Goal: Task Accomplishment & Management: Manage account settings

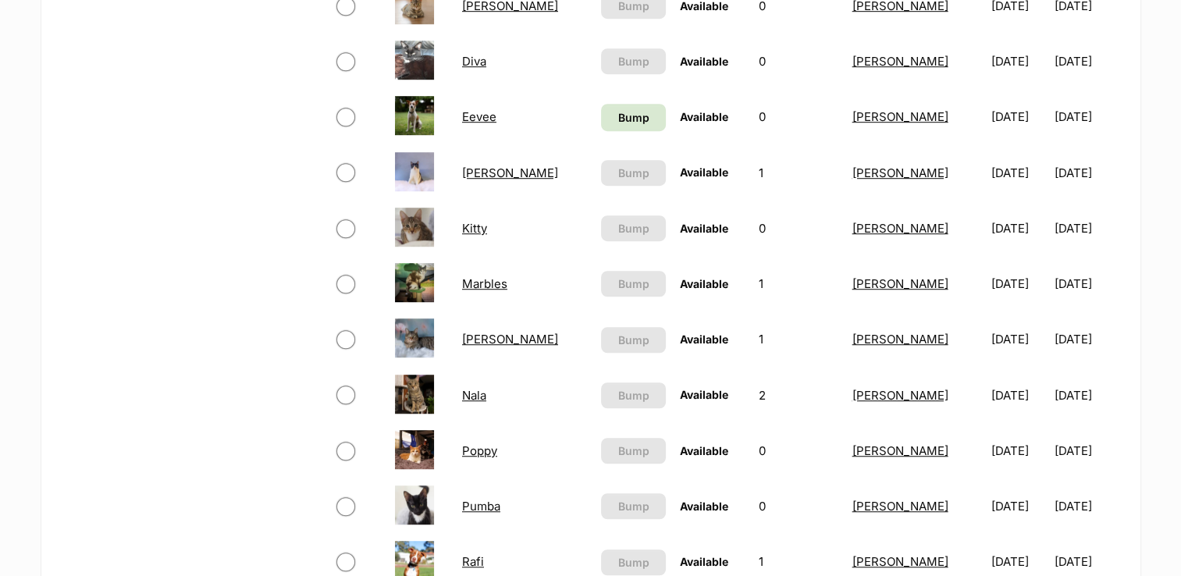
scroll to position [1511, 0]
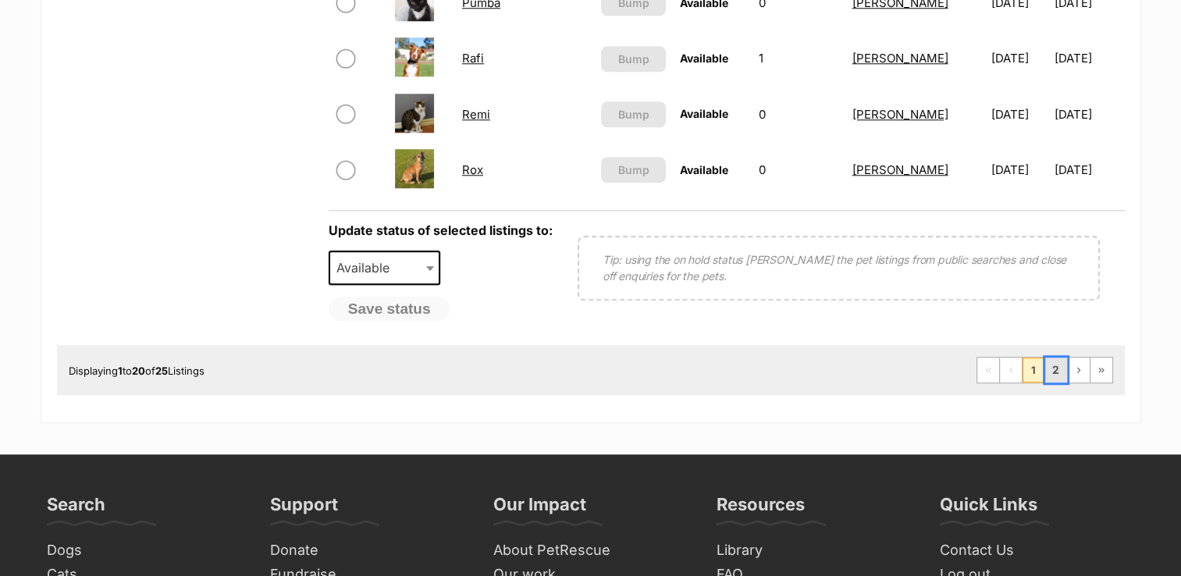
click at [1056, 367] on link "2" at bounding box center [1056, 369] width 22 height 25
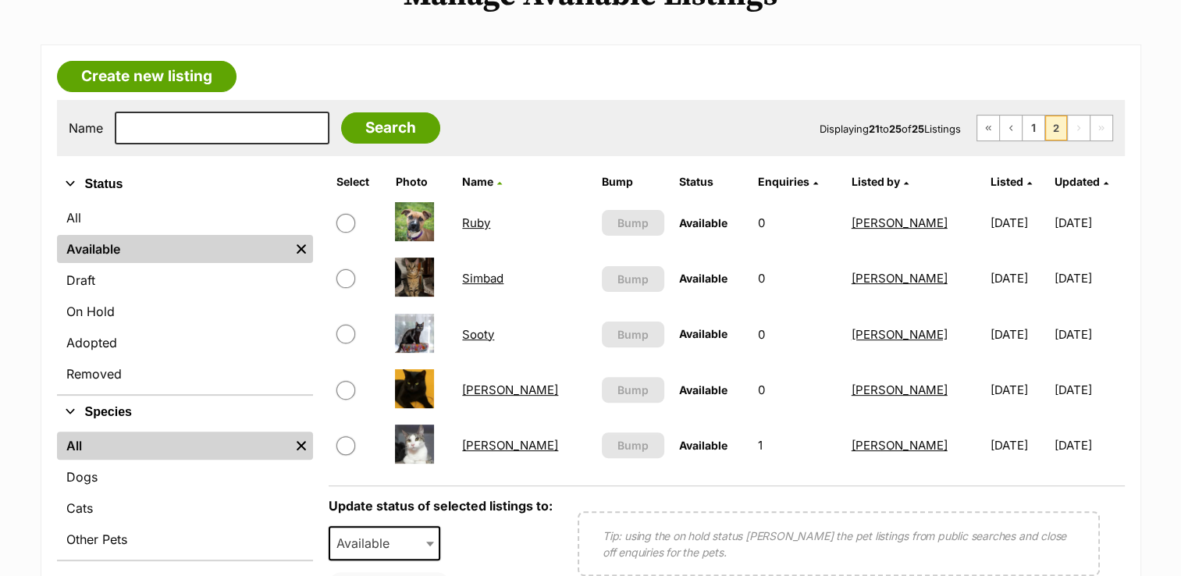
scroll to position [406, 0]
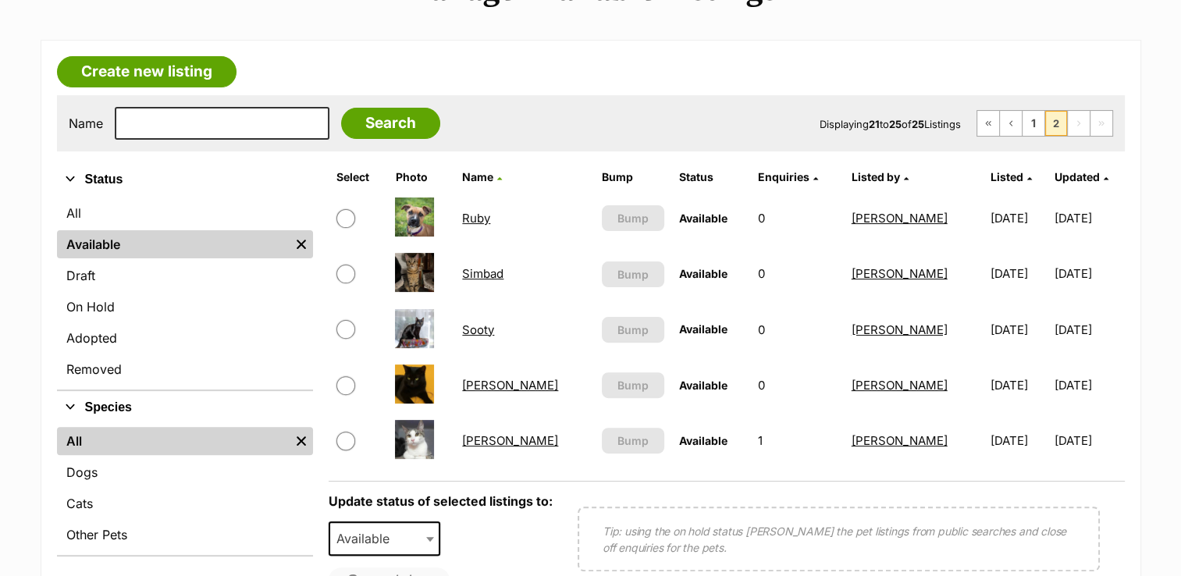
click at [1180, 34] on main "We've updated PetRescue Terms of Use, Pet Listing Rules and Membership Code To …" at bounding box center [590, 252] width 1181 height 884
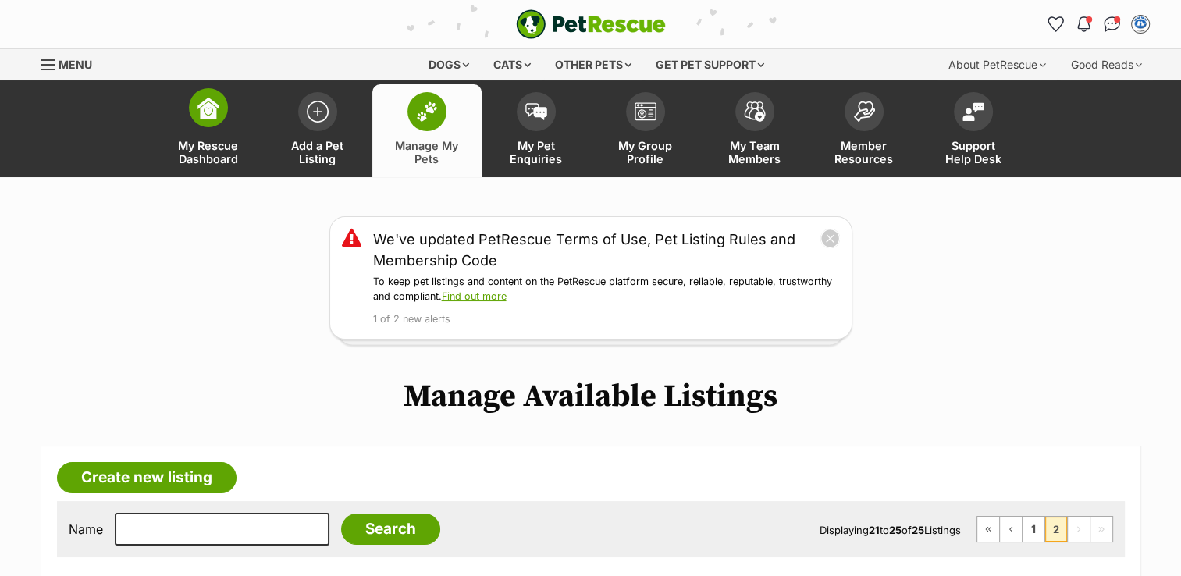
drag, startPoint x: 360, startPoint y: 264, endPoint x: 249, endPoint y: 169, distance: 145.6
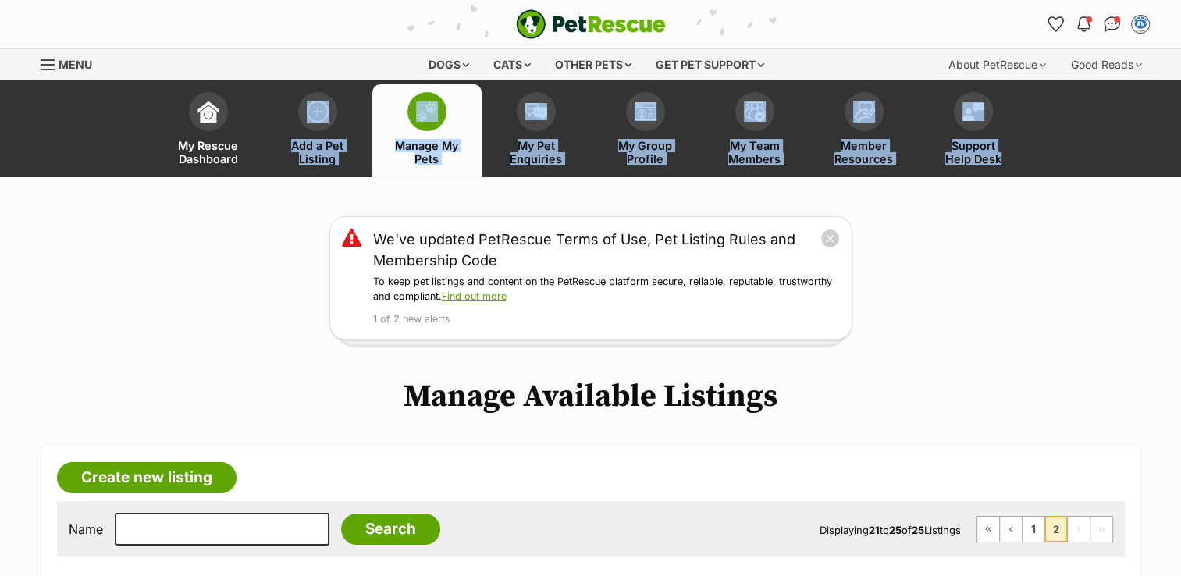
click at [428, 103] on img at bounding box center [427, 111] width 22 height 20
